Goal: Task Accomplishment & Management: Manage account settings

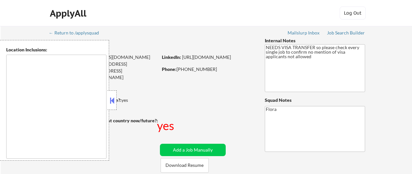
type textarea "[GEOGRAPHIC_DATA], [GEOGRAPHIC_DATA] [GEOGRAPHIC_DATA], [GEOGRAPHIC_DATA] [GEOG…"
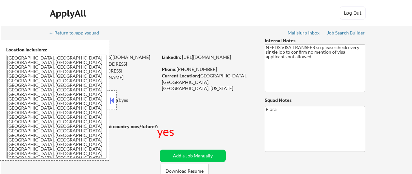
select select ""pending""
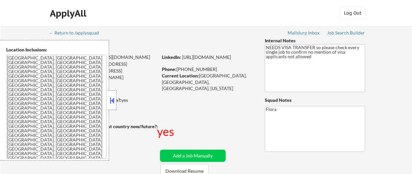
select select ""pending""
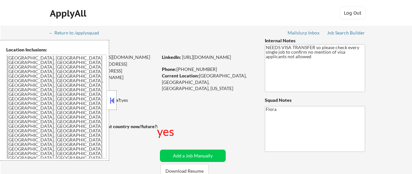
select select ""pending""
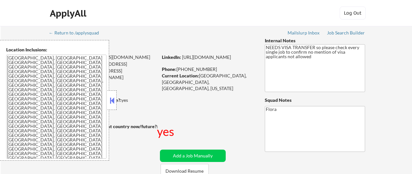
select select ""pending""
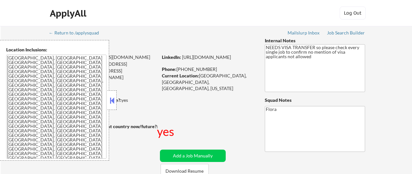
select select ""pending""
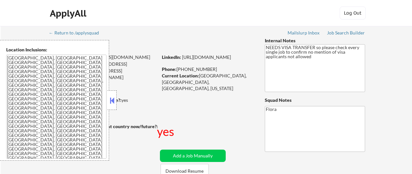
select select ""pending""
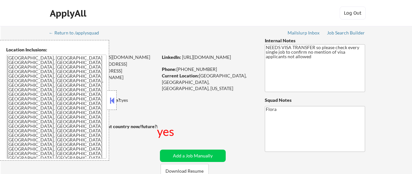
select select ""pending""
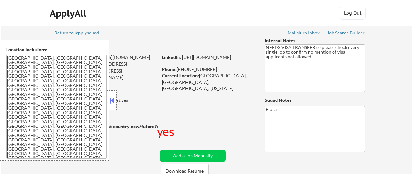
select select ""pending""
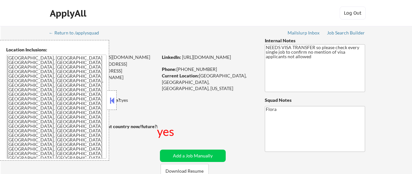
select select ""pending""
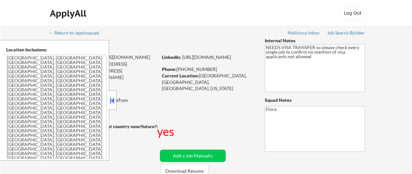
select select ""pending""
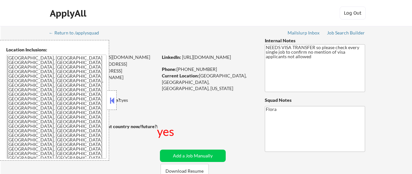
select select ""pending""
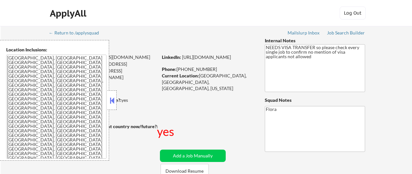
select select ""pending""
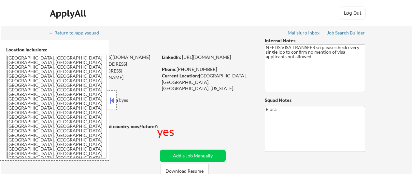
select select ""pending""
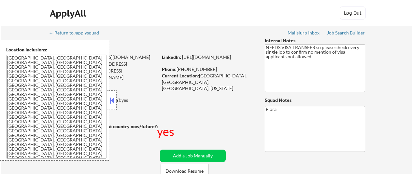
select select ""pending""
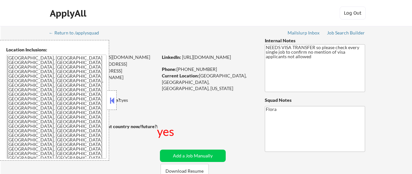
select select ""pending""
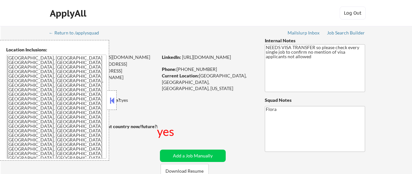
select select ""pending""
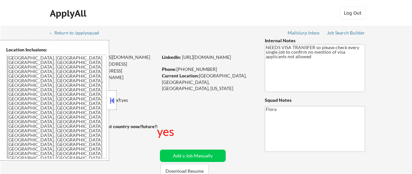
select select ""pending""
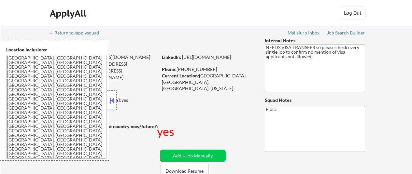
select select ""pending""
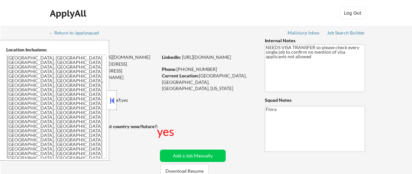
select select ""pending""
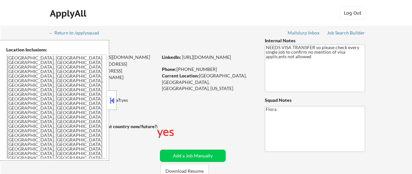
select select ""pending""
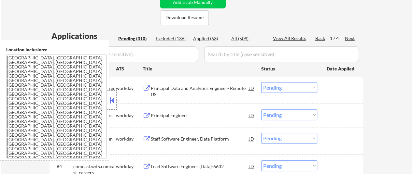
scroll to position [98, 0]
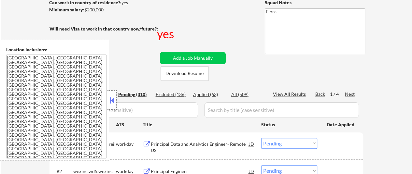
click at [111, 101] on button at bounding box center [111, 101] width 7 height 10
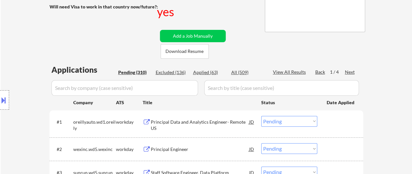
scroll to position [130, 0]
